Goal: Information Seeking & Learning: Learn about a topic

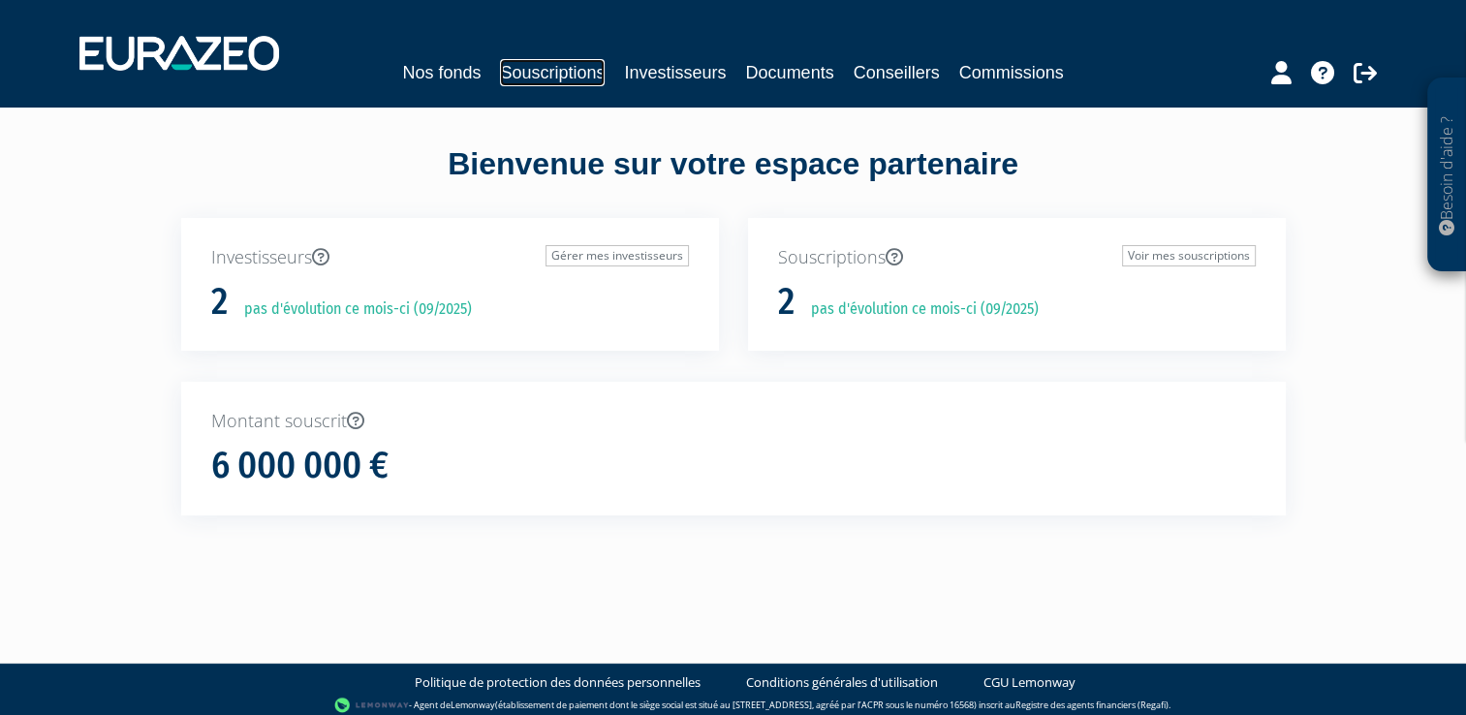
click at [556, 72] on link "Souscriptions" at bounding box center [552, 72] width 105 height 27
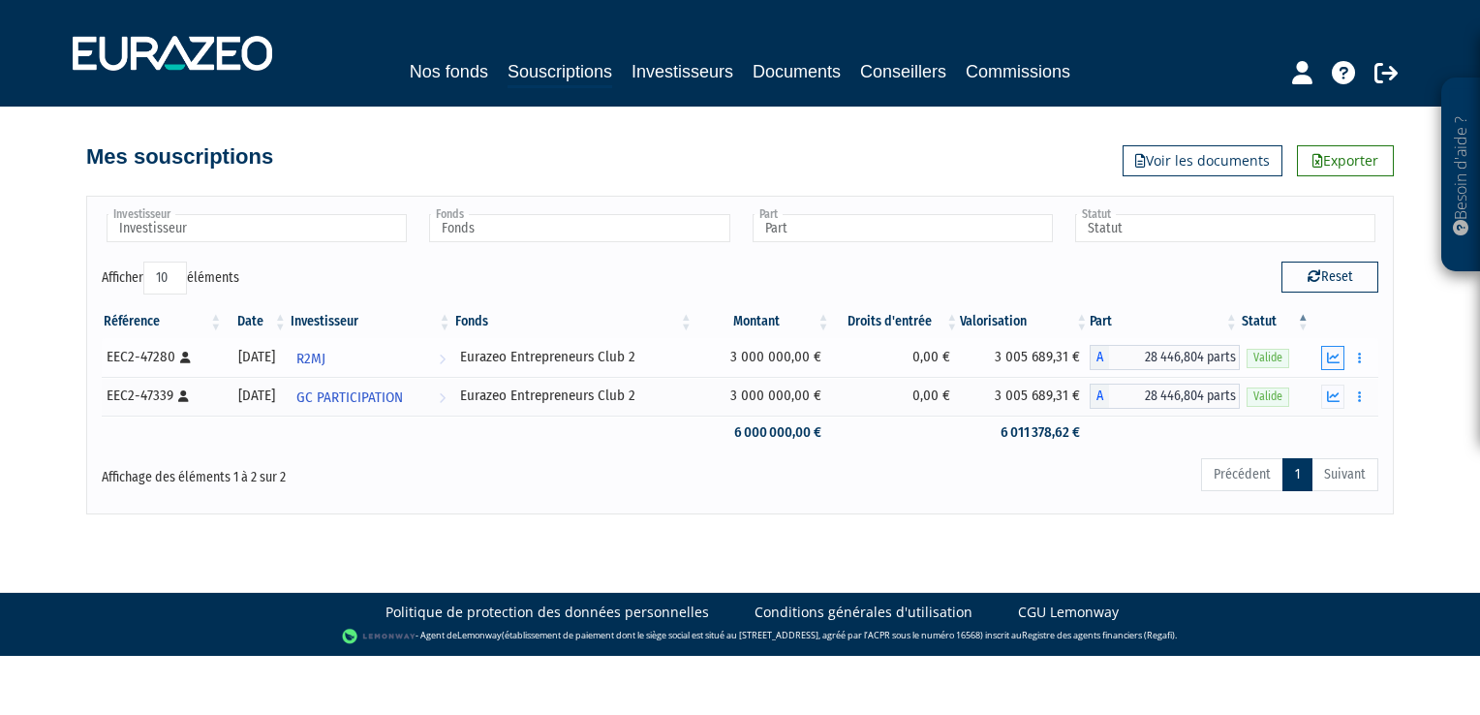
click at [1333, 362] on icon "button" at bounding box center [1333, 358] width 13 height 13
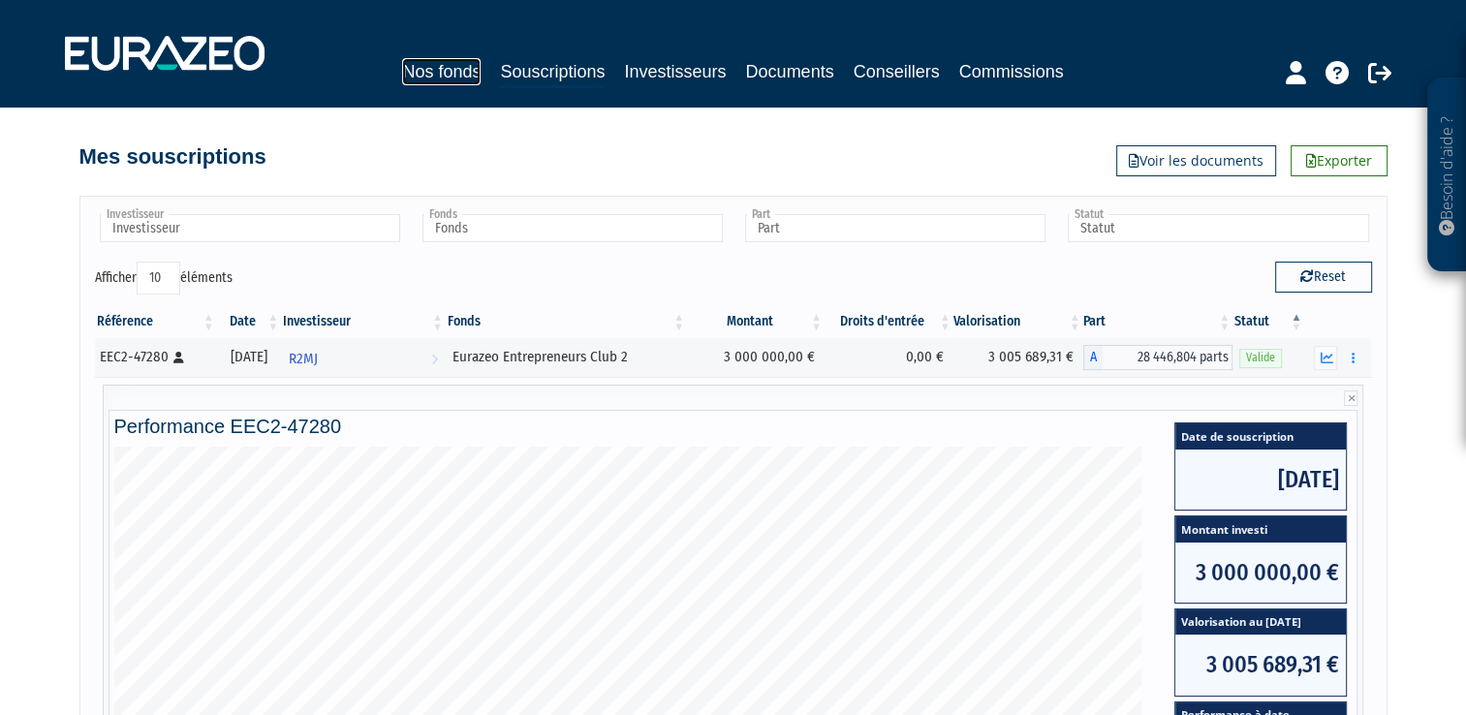
click at [472, 72] on link "Nos fonds" at bounding box center [441, 71] width 78 height 27
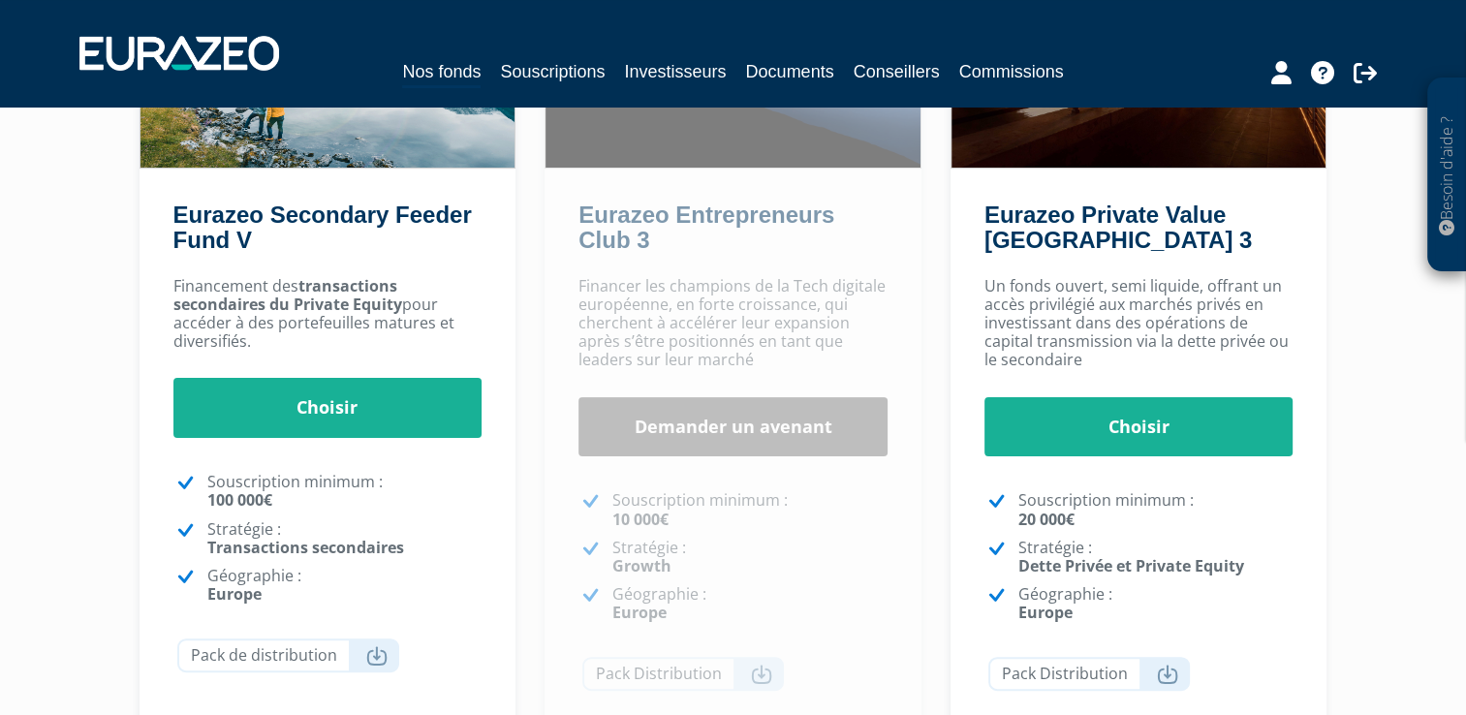
scroll to position [293, 0]
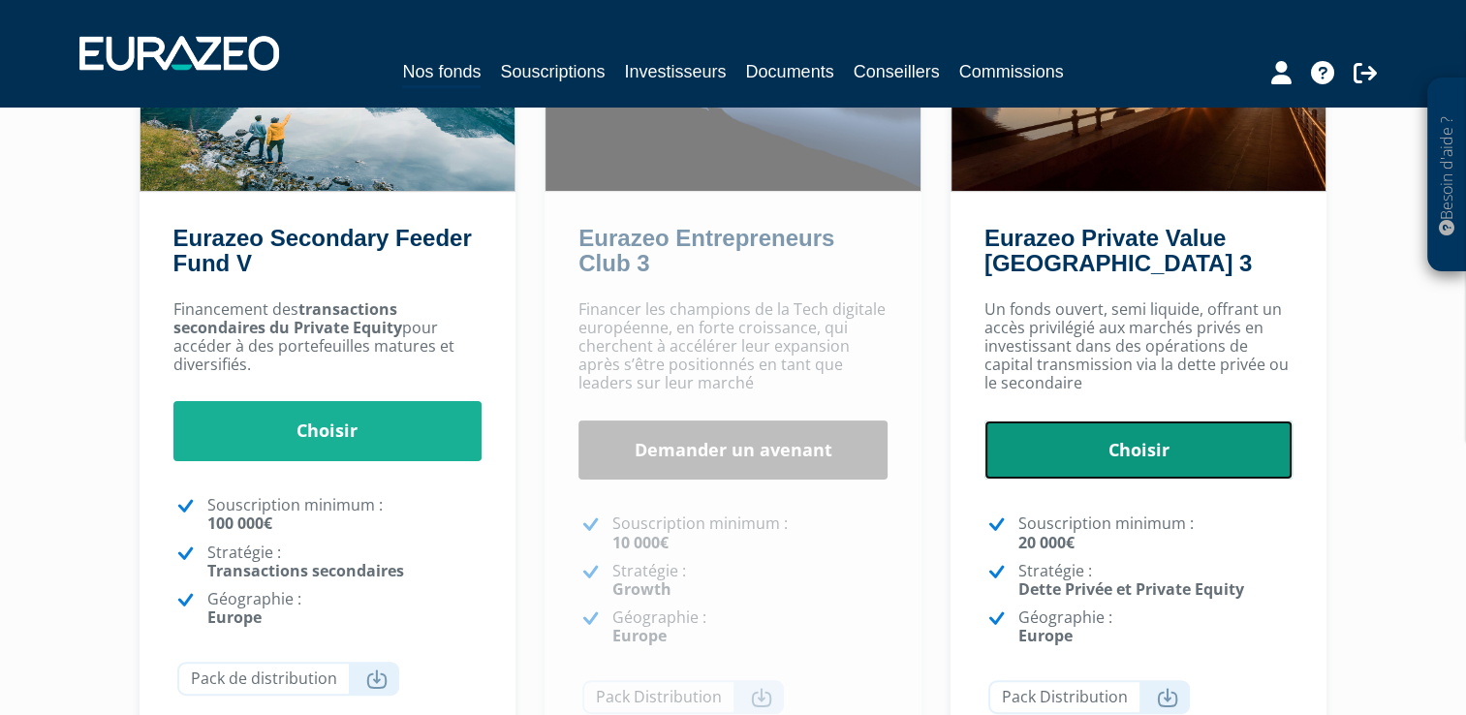
click at [1141, 444] on link "Choisir" at bounding box center [1138, 450] width 309 height 60
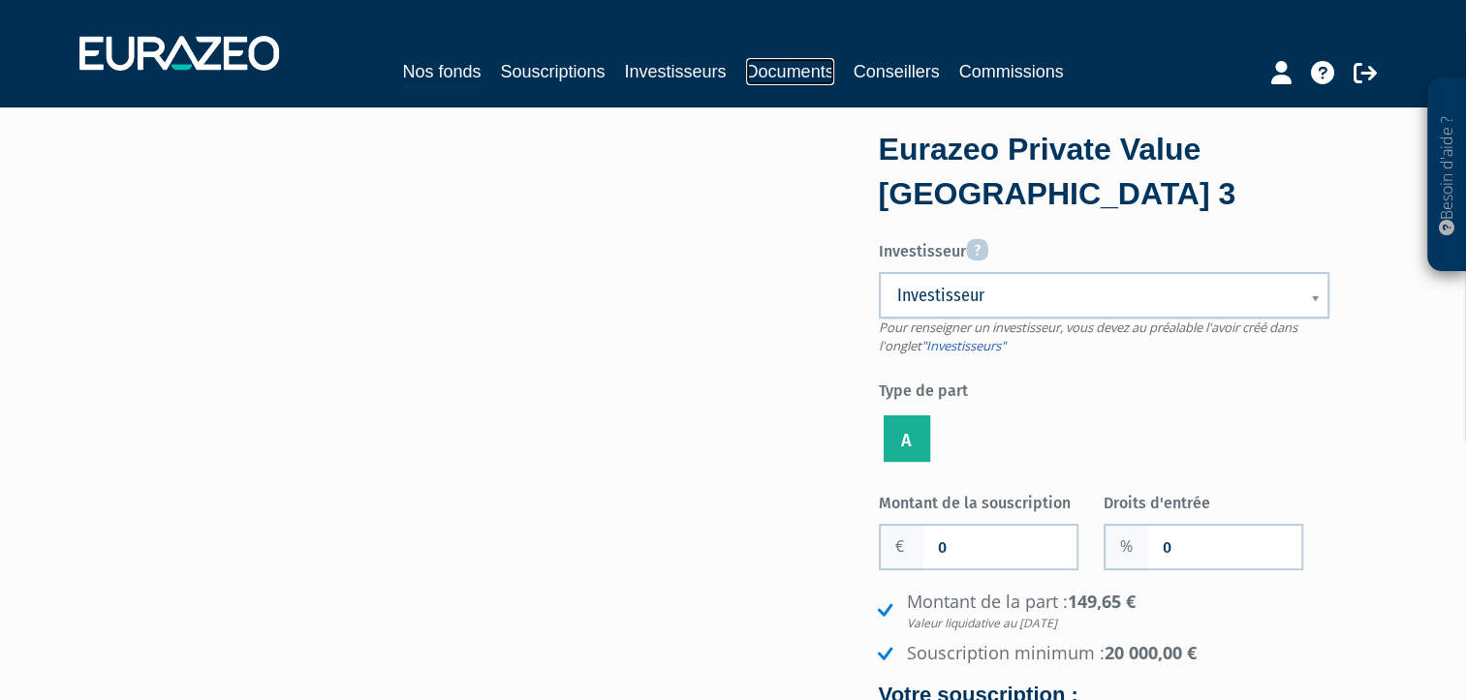
click at [785, 73] on link "Documents" at bounding box center [790, 71] width 88 height 27
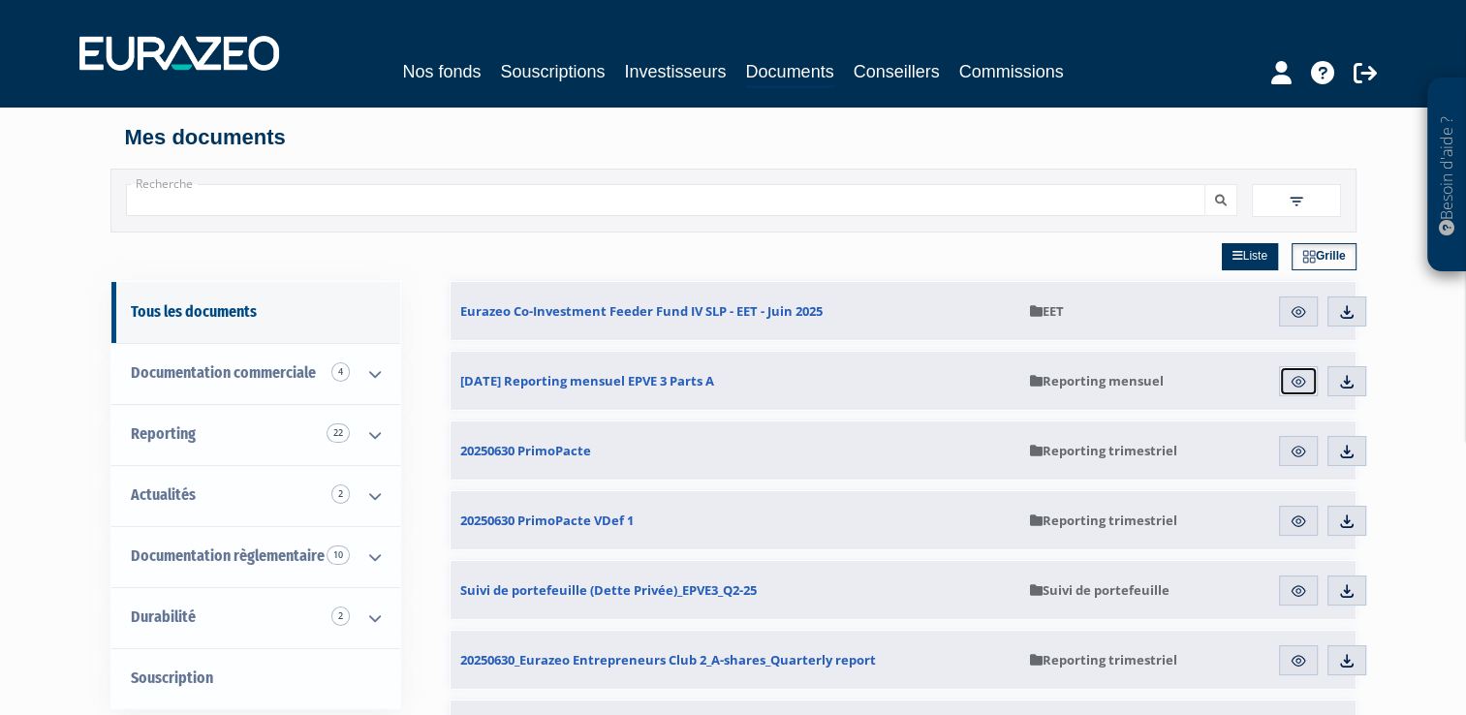
click at [1293, 383] on img at bounding box center [1297, 381] width 17 height 17
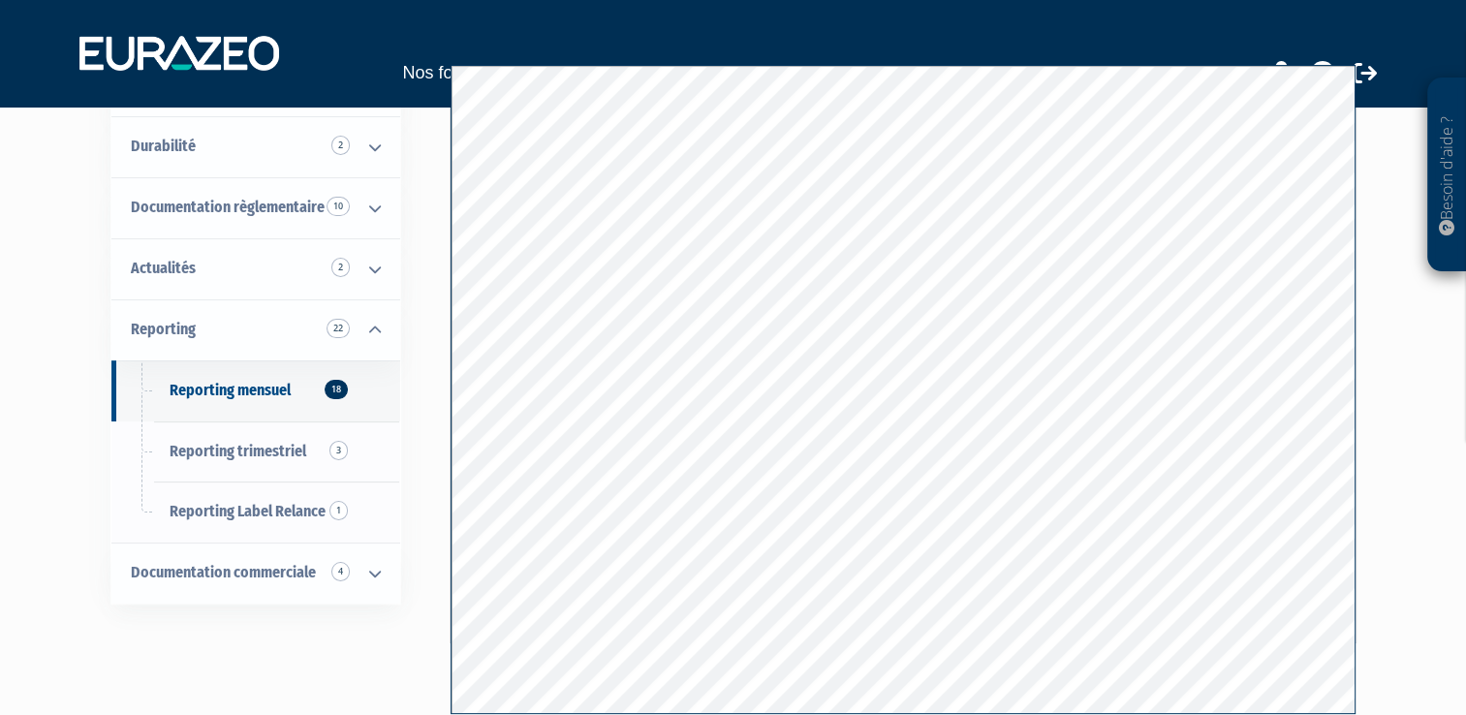
scroll to position [194, 0]
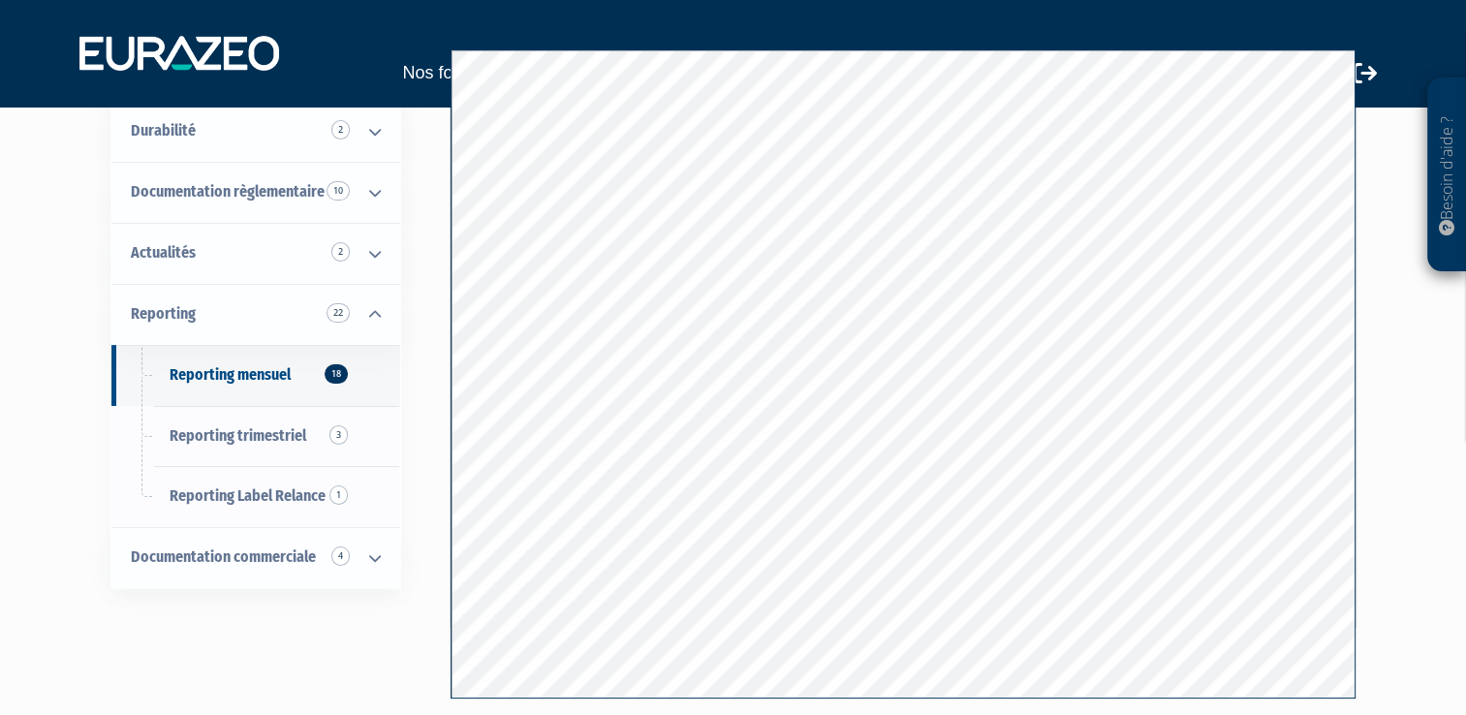
click at [1368, 661] on div "Besoin d'aide ? × J'ai besoin d'aide Si vous avez une question à propos du fonc…" at bounding box center [733, 278] width 1466 height 944
